Goal: Task Accomplishment & Management: Manage account settings

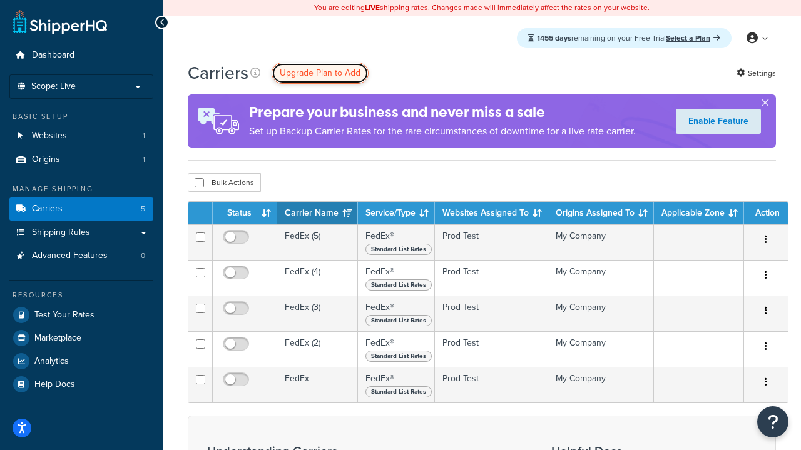
click at [320, 73] on span "Upgrade Plan to Add" at bounding box center [320, 72] width 81 height 13
